Goal: Transaction & Acquisition: Purchase product/service

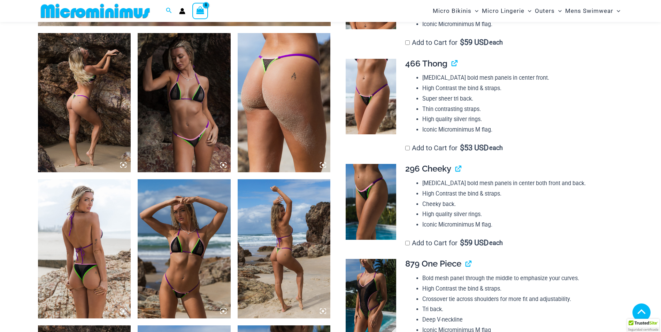
scroll to position [517, 0]
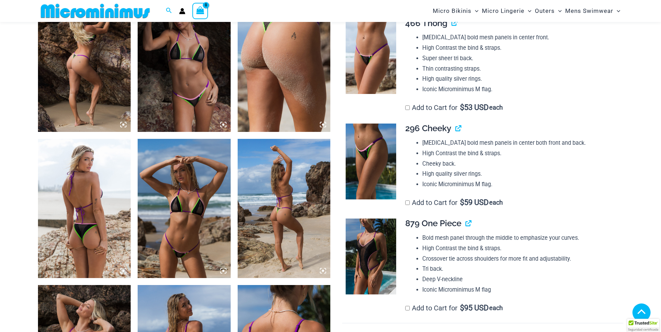
click at [181, 106] on img at bounding box center [184, 62] width 93 height 139
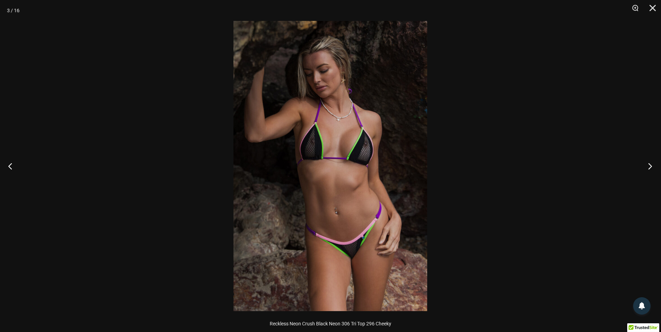
click at [651, 168] on button "Next" at bounding box center [648, 166] width 26 height 35
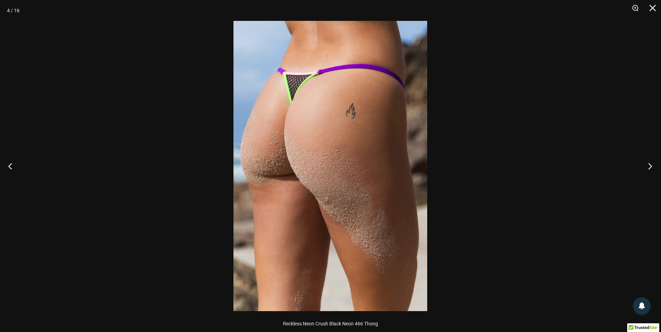
click at [651, 168] on button "Next" at bounding box center [648, 166] width 26 height 35
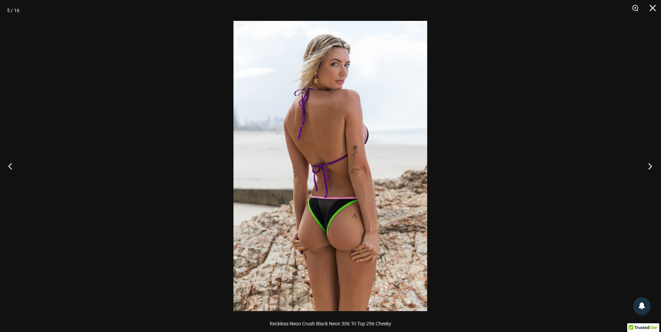
click at [651, 168] on button "Next" at bounding box center [648, 166] width 26 height 35
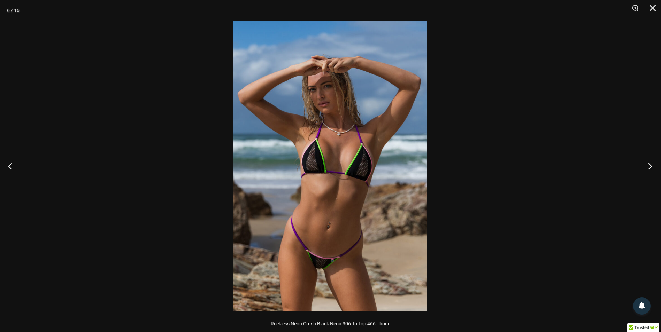
click at [651, 168] on button "Next" at bounding box center [648, 166] width 26 height 35
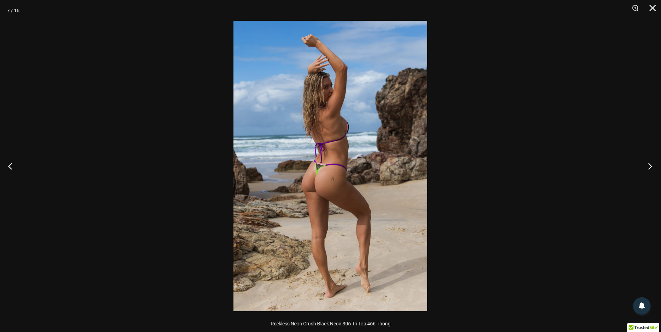
click at [651, 168] on button "Next" at bounding box center [648, 166] width 26 height 35
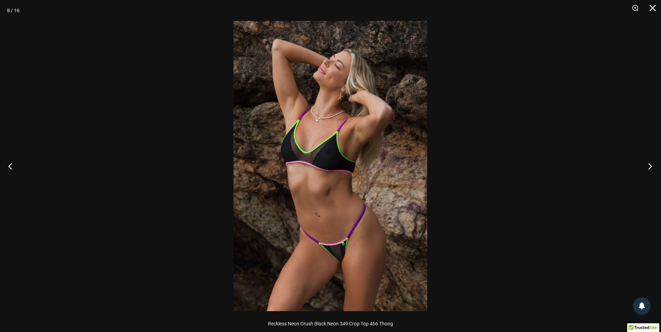
click at [651, 168] on button "Next" at bounding box center [648, 166] width 26 height 35
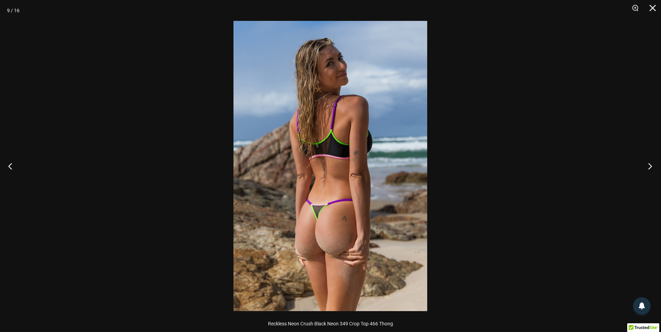
click at [651, 167] on button "Next" at bounding box center [648, 166] width 26 height 35
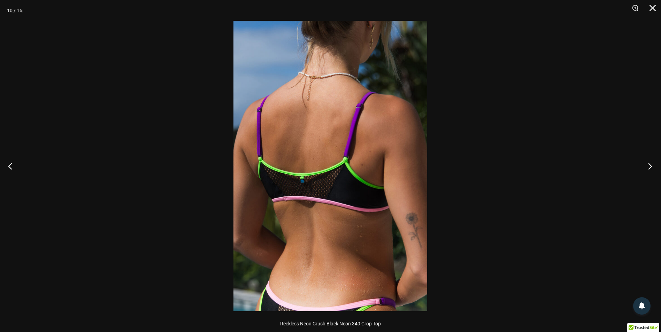
click at [651, 167] on button "Next" at bounding box center [648, 166] width 26 height 35
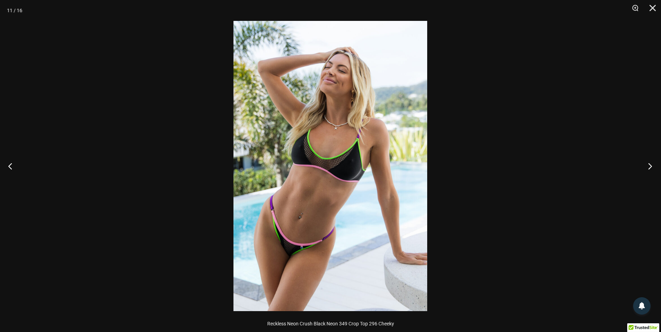
click at [651, 168] on button "Next" at bounding box center [648, 166] width 26 height 35
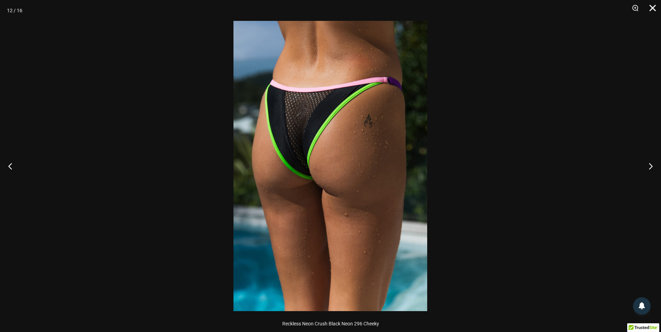
click at [652, 5] on button "Close" at bounding box center [649, 10] width 17 height 21
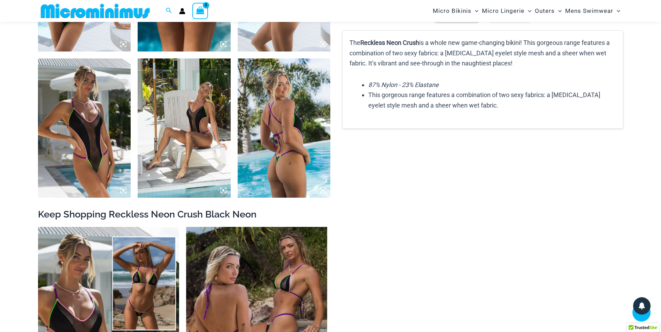
scroll to position [1039, 0]
